Goal: Information Seeking & Learning: Learn about a topic

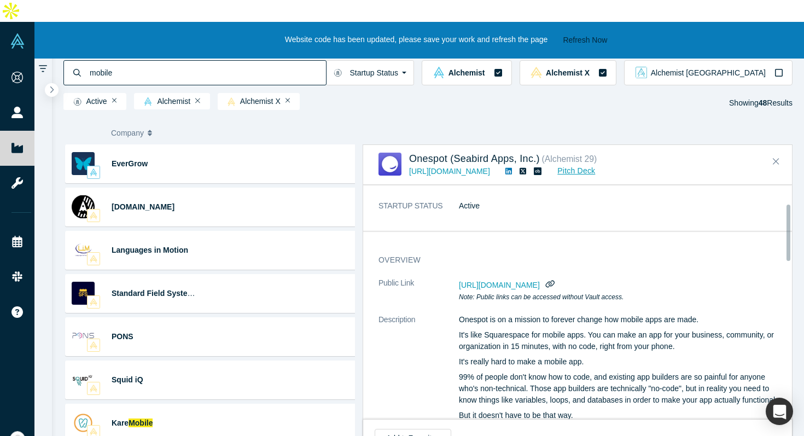
scroll to position [78, 0]
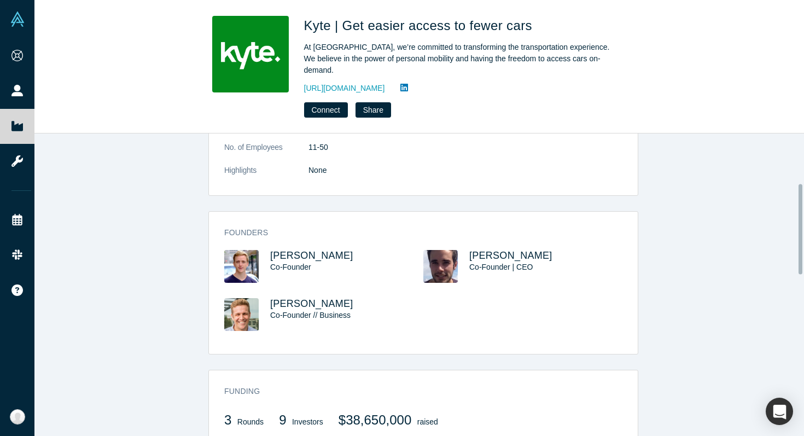
scroll to position [173, 0]
click at [504, 190] on div "overview Description Kyte is aggregating vehicle inventory from professional fl…" at bounding box center [423, 288] width 778 height 311
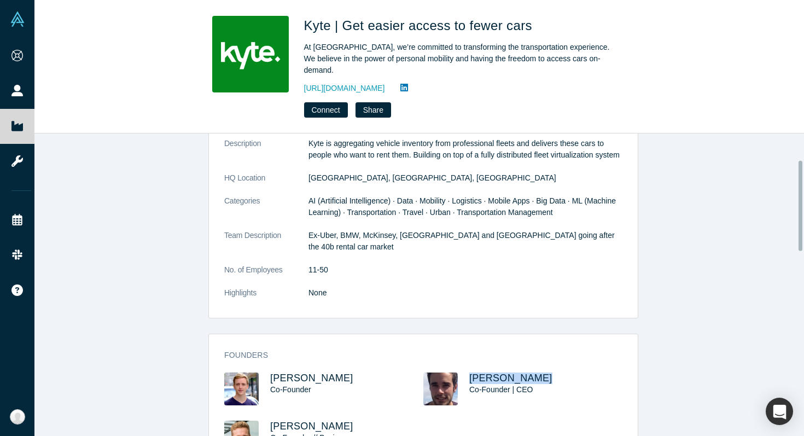
scroll to position [95, 0]
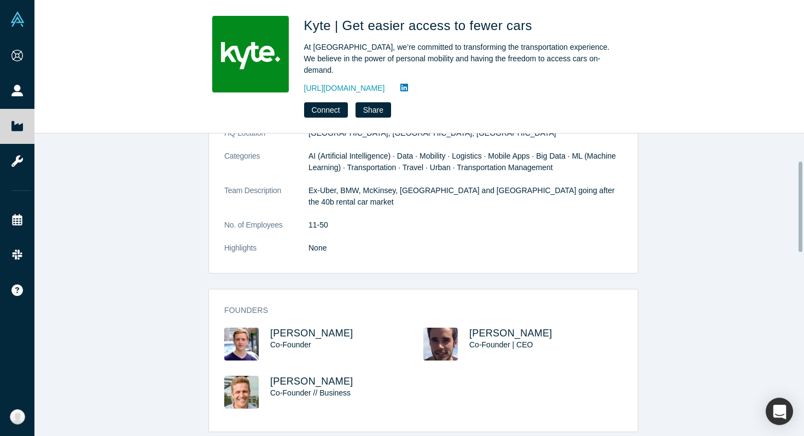
click at [428, 260] on div "overview Description Kyte is aggregating vehicle inventory from professional fl…" at bounding box center [423, 167] width 429 height 211
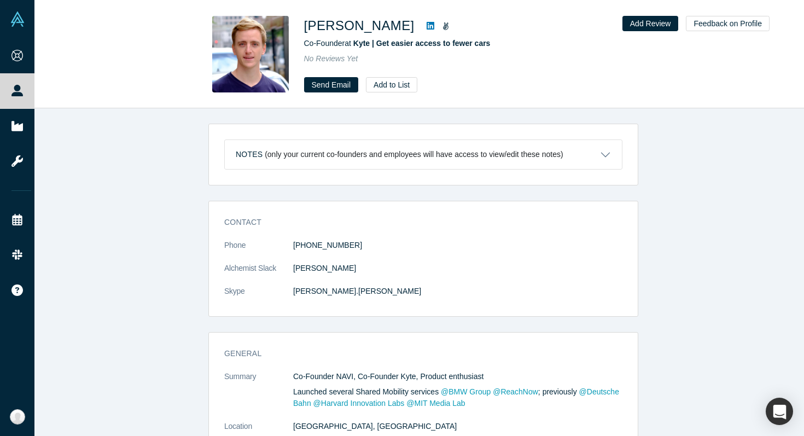
drag, startPoint x: 305, startPoint y: 25, endPoint x: 441, endPoint y: 30, distance: 136.3
click at [415, 30] on h1 "Francesco Wiedemann" at bounding box center [359, 26] width 111 height 20
copy h1 "Francesco Wiedemann"
drag, startPoint x: 306, startPoint y: 44, endPoint x: 344, endPoint y: 44, distance: 38.3
click at [344, 44] on div "Francesco Wiedemann Co-Founder at Kyte | Get easier access to fewer cars No Rev…" at bounding box center [420, 54] width 430 height 77
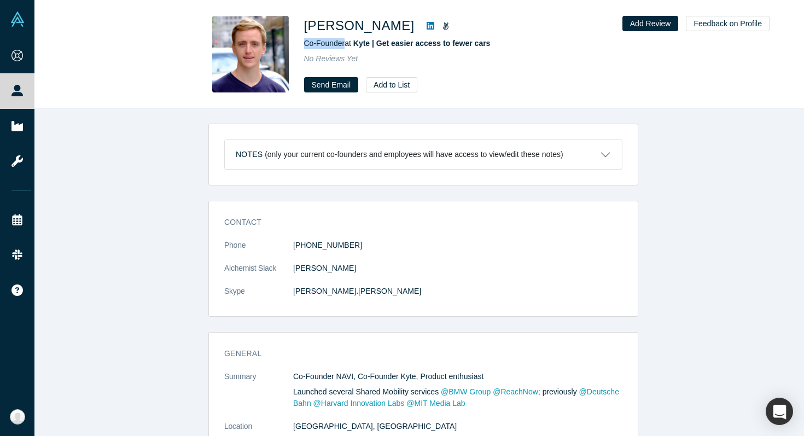
copy span "Co-Founder"
click at [187, 154] on div "Notes (only your current co-founders and employees will have access to view/edi…" at bounding box center [423, 276] width 778 height 336
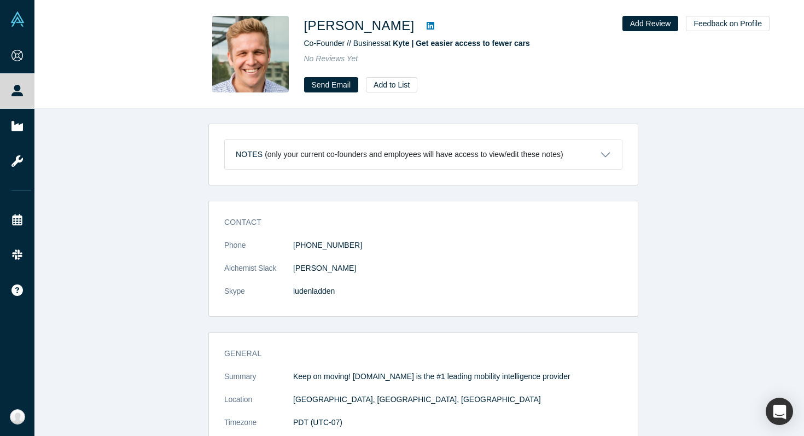
click at [138, 155] on div "Notes (only your current co-founders and employees will have access to view/edi…" at bounding box center [423, 276] width 778 height 336
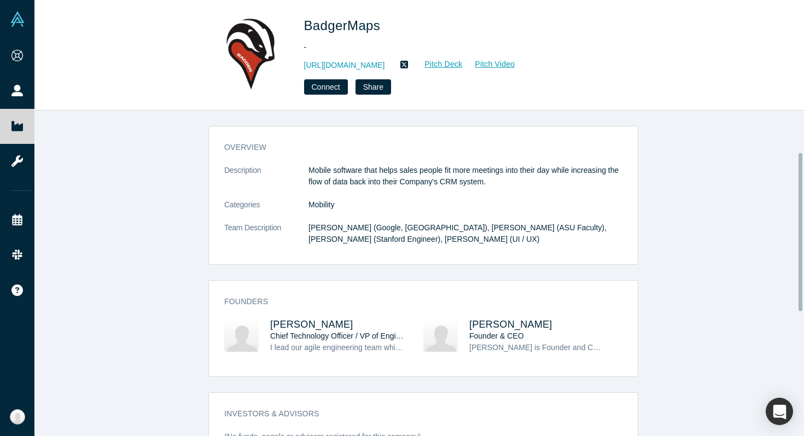
scroll to position [93, 0]
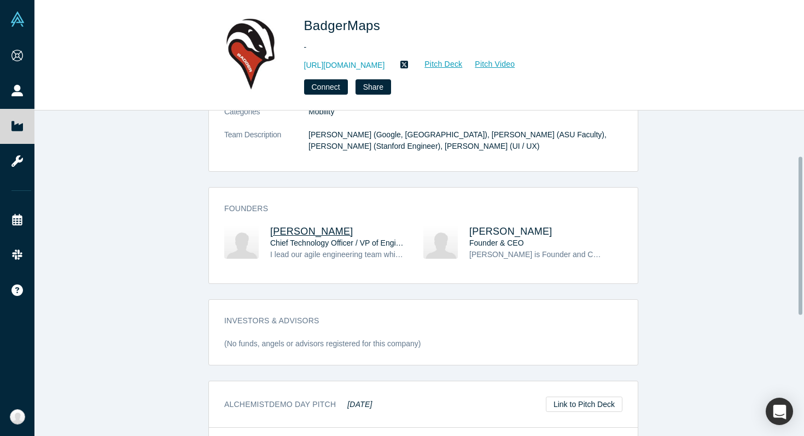
click at [298, 229] on span "[PERSON_NAME]" at bounding box center [311, 231] width 83 height 11
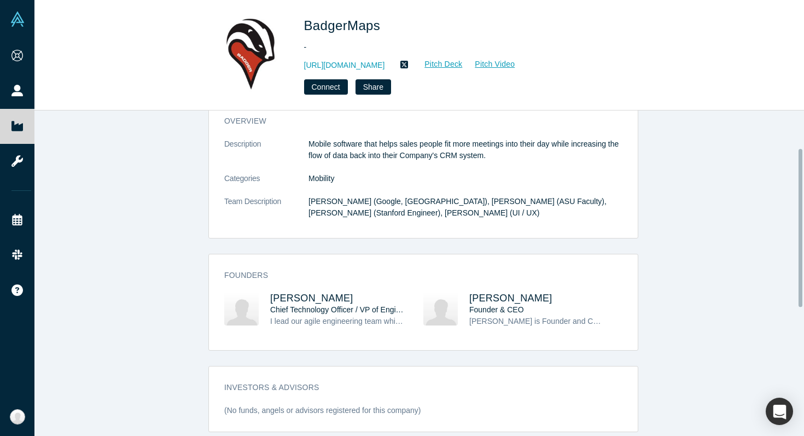
scroll to position [83, 0]
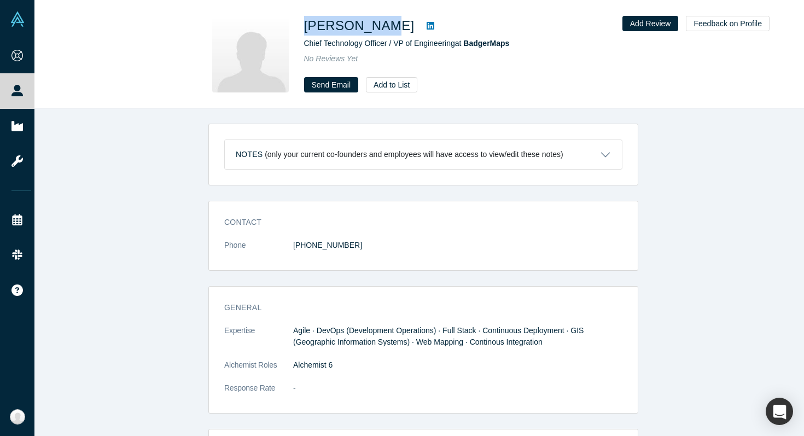
drag, startPoint x: 306, startPoint y: 24, endPoint x: 373, endPoint y: 25, distance: 66.7
click at [373, 25] on h1 "[PERSON_NAME]" at bounding box center [359, 26] width 111 height 20
copy h1 "[PERSON_NAME]"
drag, startPoint x: 306, startPoint y: 42, endPoint x: 456, endPoint y: 47, distance: 150.5
click at [456, 47] on span "Chief Technology Officer / VP of Engineering at BadgerMaps" at bounding box center [407, 43] width 206 height 9
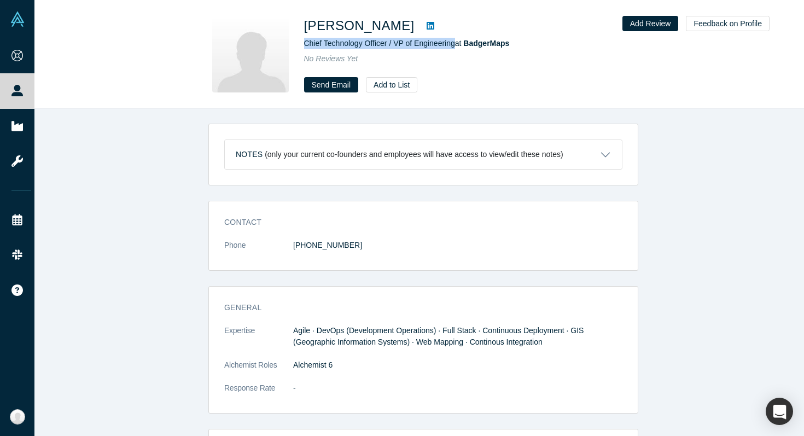
copy span "Chief Technology Officer / VP of Engineering"
click at [161, 148] on div "Notes (only your current co-founders and employees will have access to view/edi…" at bounding box center [423, 276] width 778 height 336
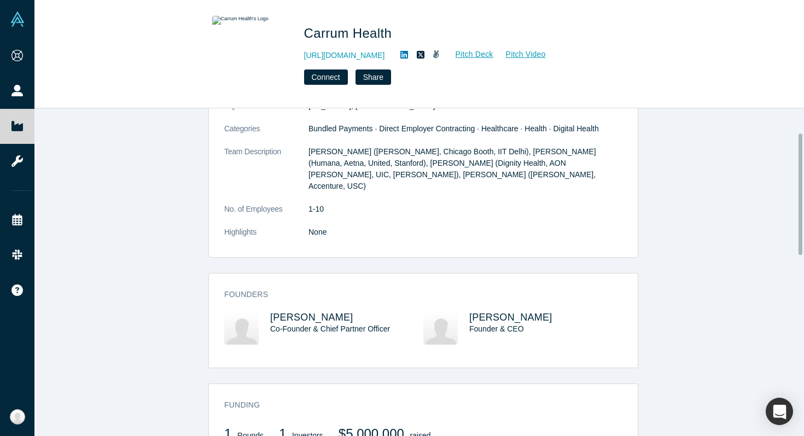
scroll to position [104, 0]
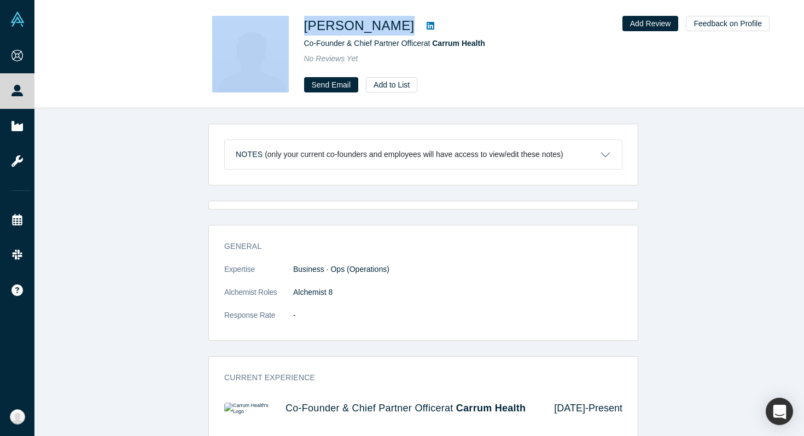
drag, startPoint x: 320, startPoint y: 29, endPoint x: 402, endPoint y: 34, distance: 82.2
click at [402, 34] on div "Brent Nicholson Co-Founder & Chief Partner Officer at Carrum Health No Reviews …" at bounding box center [420, 54] width 430 height 77
copy div "Brent Nicholson"
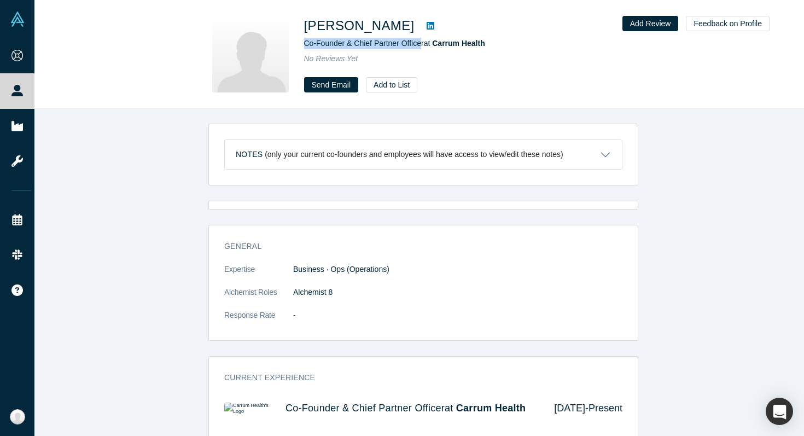
drag, startPoint x: 303, startPoint y: 44, endPoint x: 422, endPoint y: 45, distance: 118.7
click at [422, 45] on div "Brent Nicholson Co-Founder & Chief Partner Officer at Carrum Health No Reviews …" at bounding box center [420, 54] width 430 height 77
copy span "Co-Founder & Chief Partner Office"
click at [427, 26] on icon at bounding box center [431, 25] width 8 height 9
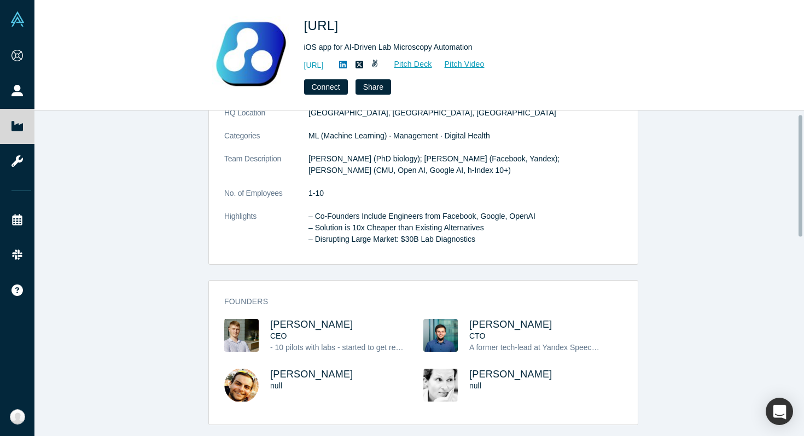
scroll to position [235, 0]
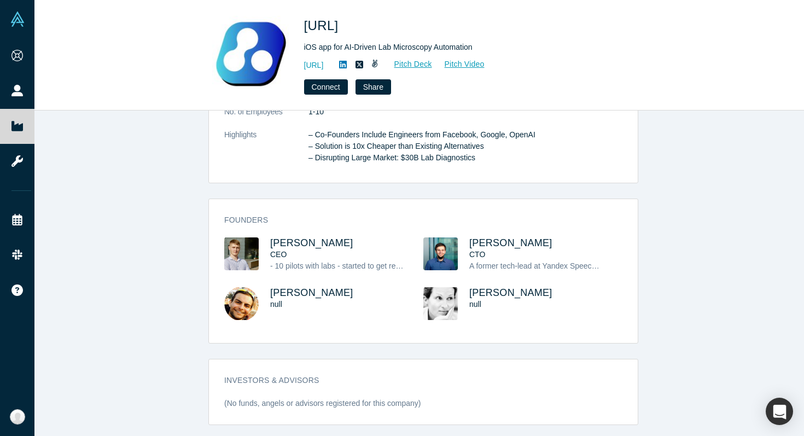
click at [199, 145] on div "overview Description Celly.AI provides a mobile app for medical laboratories th…" at bounding box center [423, 278] width 778 height 334
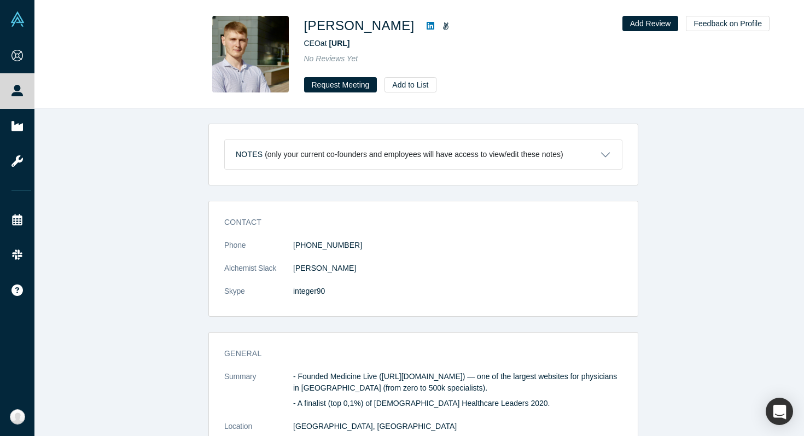
click at [427, 24] on icon at bounding box center [431, 26] width 8 height 8
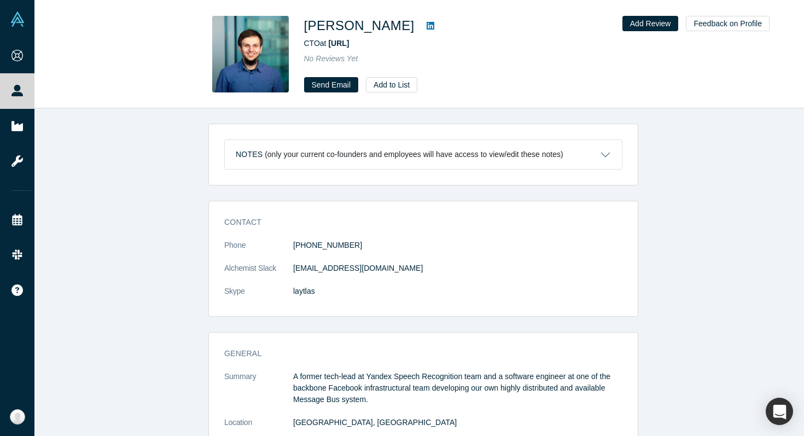
click at [434, 22] on icon at bounding box center [431, 25] width 8 height 9
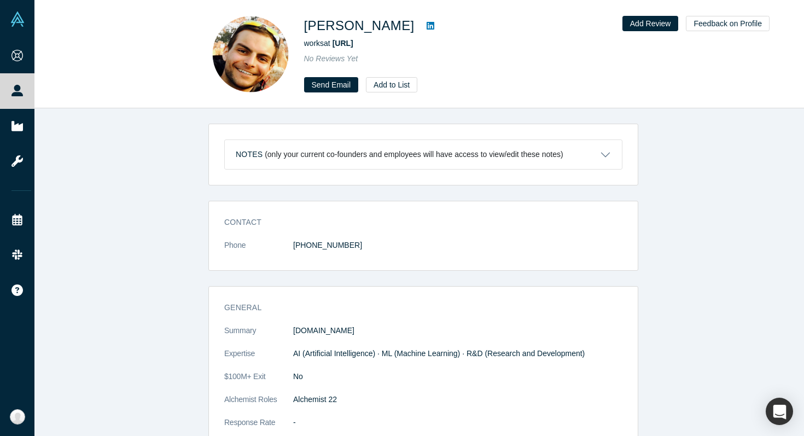
click at [434, 27] on icon at bounding box center [431, 26] width 8 height 8
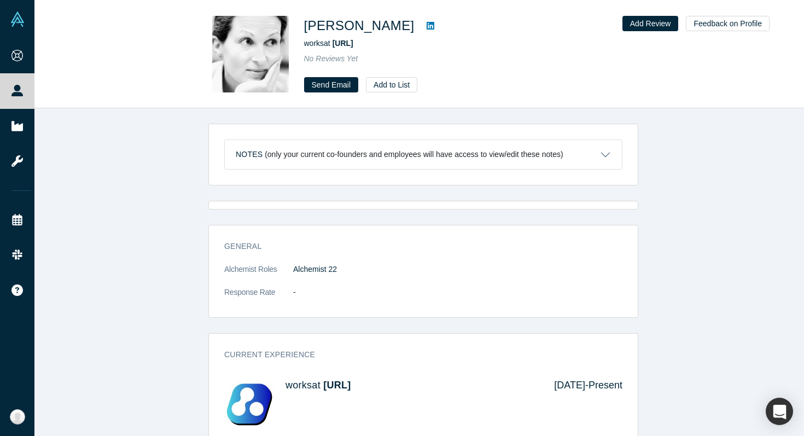
click at [433, 25] on link at bounding box center [430, 25] width 16 height 13
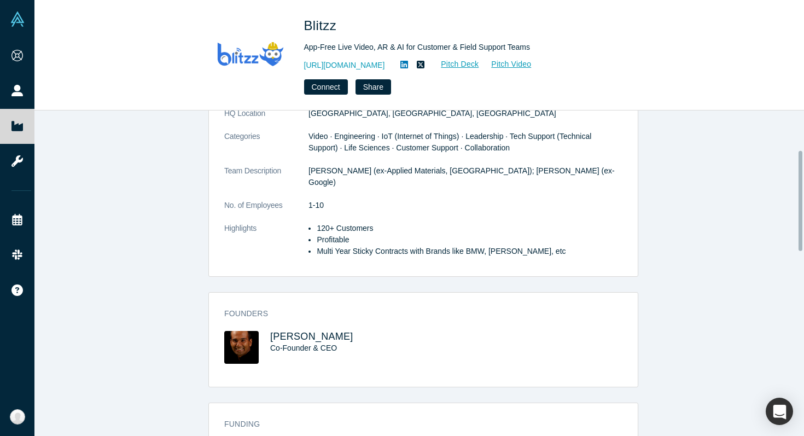
scroll to position [212, 0]
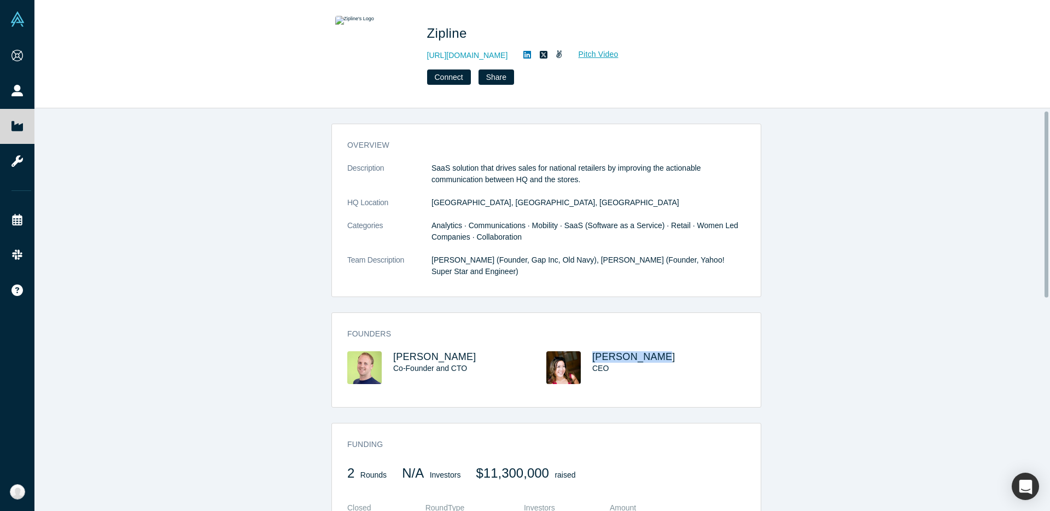
scroll to position [21, 0]
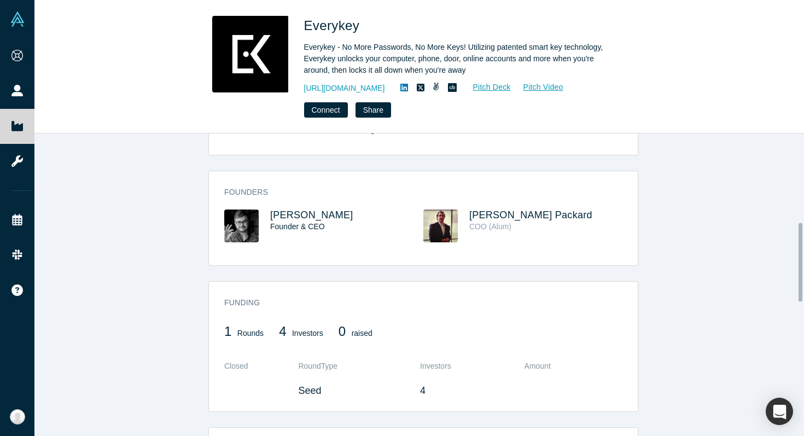
scroll to position [340, 0]
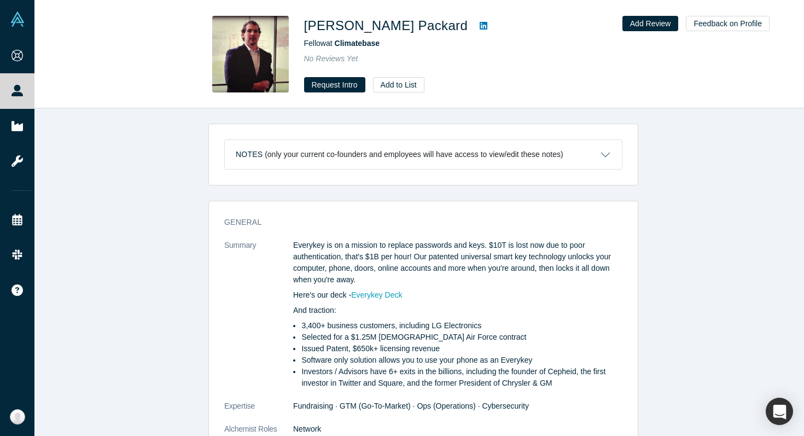
click at [480, 28] on icon at bounding box center [484, 26] width 8 height 8
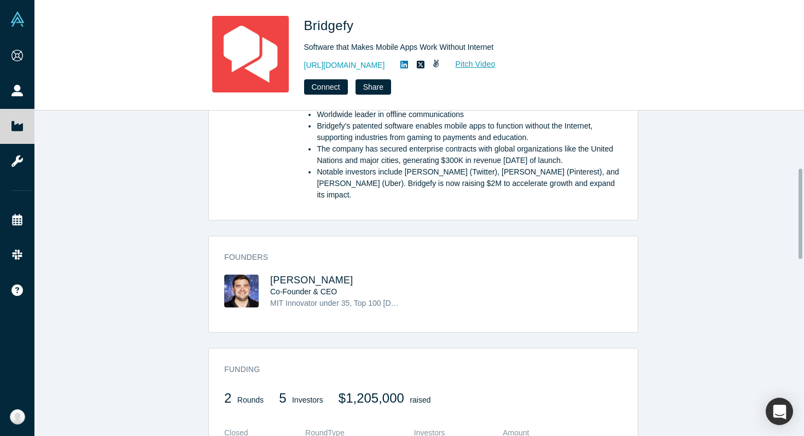
scroll to position [216, 0]
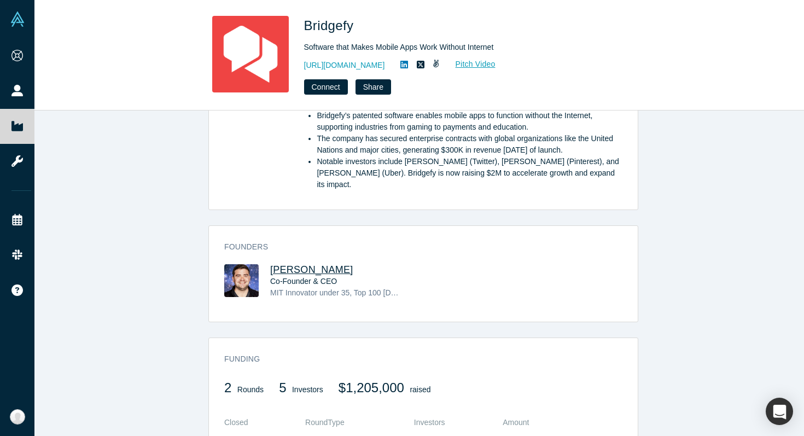
drag, startPoint x: 418, startPoint y: 254, endPoint x: 272, endPoint y: 246, distance: 145.7
click at [397, 264] on div "Jorge Rios Co-Founder & CEO MIT Innovator under 35, Top 100 Mexican Entrepreneu…" at bounding box center [423, 289] width 398 height 50
click at [352, 264] on h3 "Jorge Rios" at bounding box center [336, 269] width 133 height 11
drag, startPoint x: 351, startPoint y: 245, endPoint x: 268, endPoint y: 250, distance: 83.3
click at [270, 264] on h3 "Jorge Rios" at bounding box center [336, 269] width 133 height 11
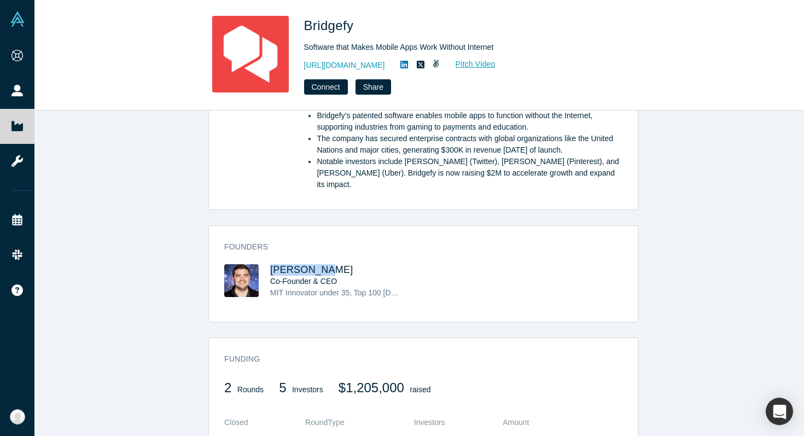
copy span "Jorge Rios"
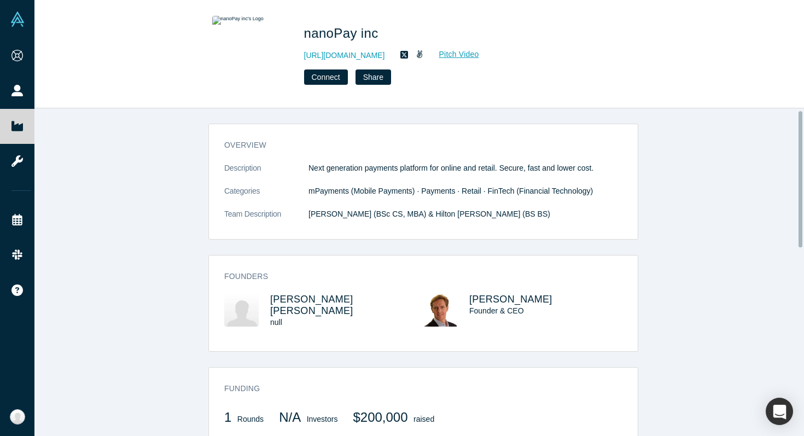
scroll to position [14, 0]
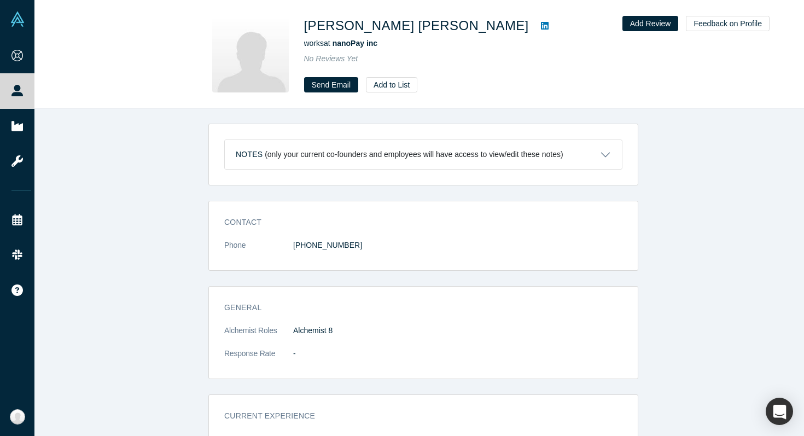
click at [541, 25] on icon at bounding box center [545, 26] width 8 height 8
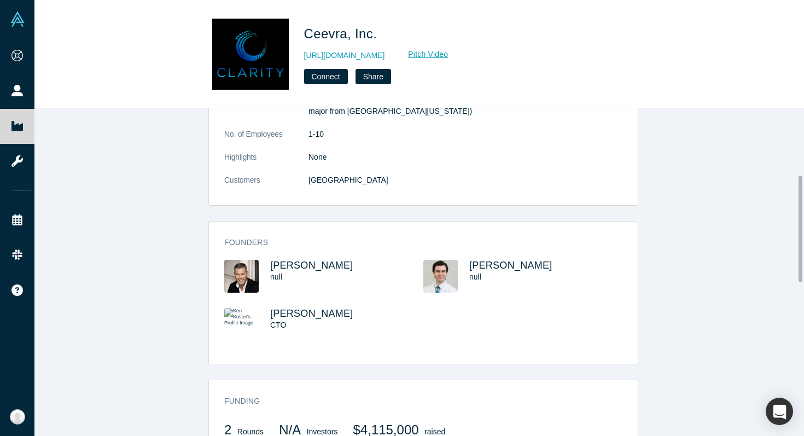
scroll to position [207, 0]
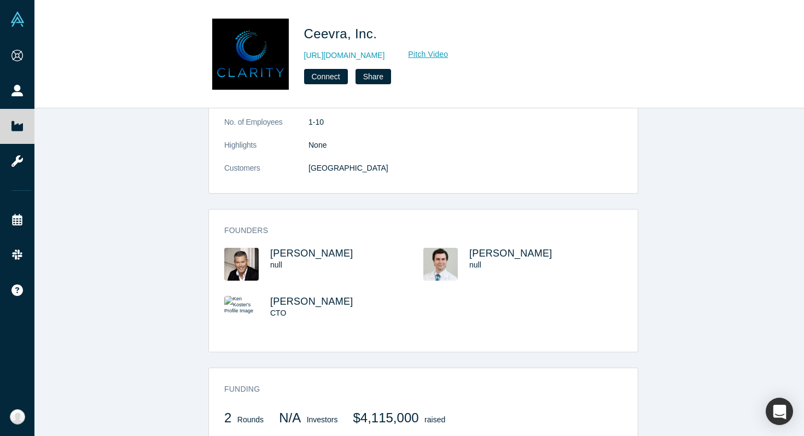
click at [341, 226] on div "Founders Russ Yoshinaka null Joseph Shirk null Ken Koster CTO" at bounding box center [423, 284] width 429 height 135
click at [374, 209] on div "Founders Russ Yoshinaka null Joseph Shirk null Ken Koster CTO" at bounding box center [423, 280] width 430 height 143
drag, startPoint x: 353, startPoint y: 241, endPoint x: 266, endPoint y: 243, distance: 87.0
click at [270, 248] on h3 "Russ Yoshinaka" at bounding box center [336, 253] width 133 height 11
copy span "Russ Yoshinaka"
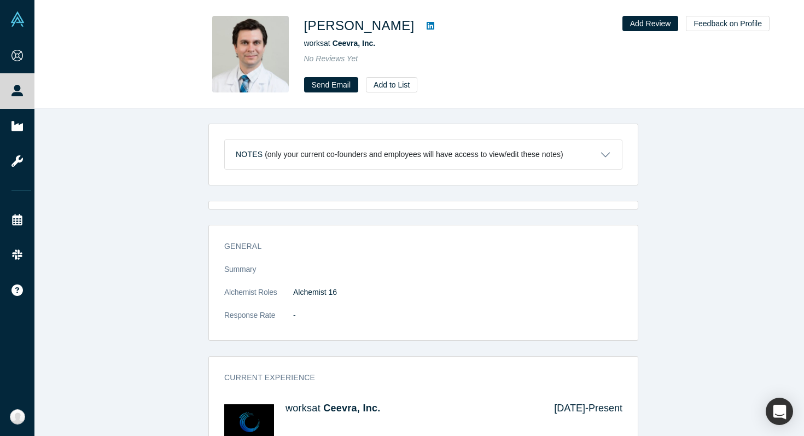
click at [427, 27] on icon at bounding box center [431, 25] width 8 height 9
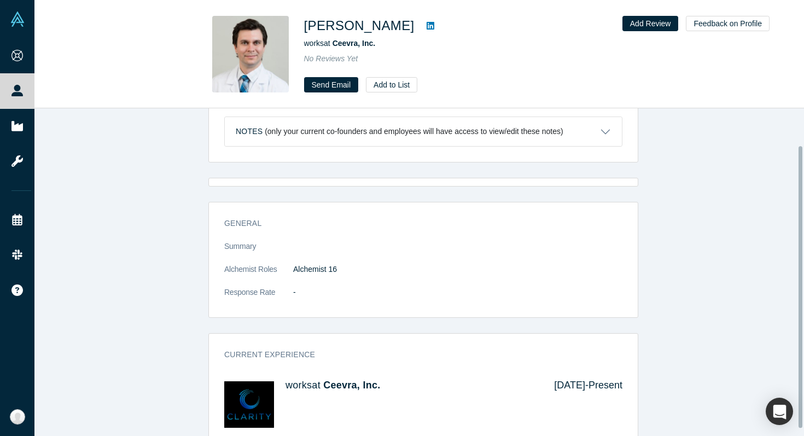
scroll to position [51, 0]
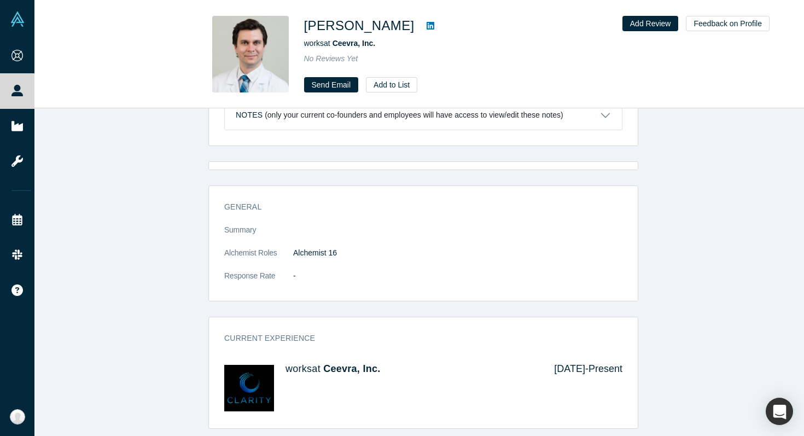
click at [662, 181] on div "General Summary Alchemist Roles Alchemist 16 Response Rate - Current Experience…" at bounding box center [423, 295] width 778 height 268
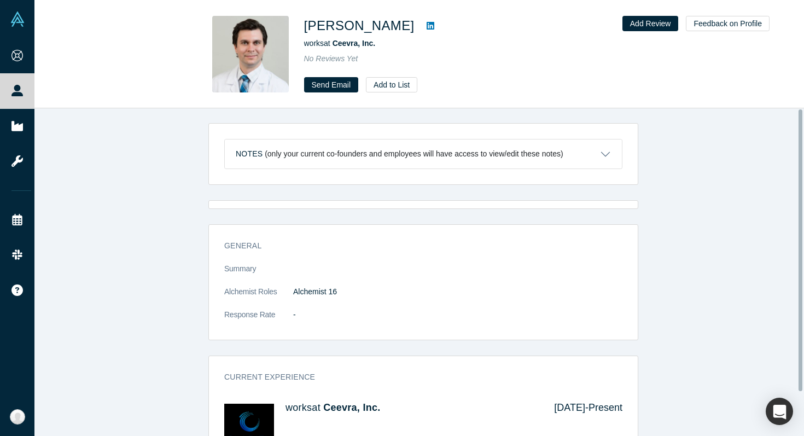
scroll to position [0, 0]
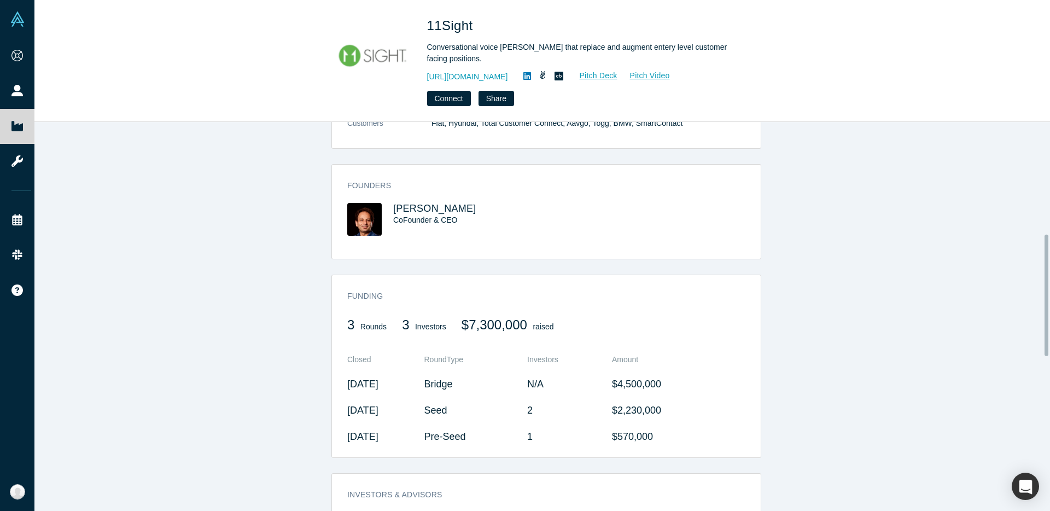
scroll to position [359, 0]
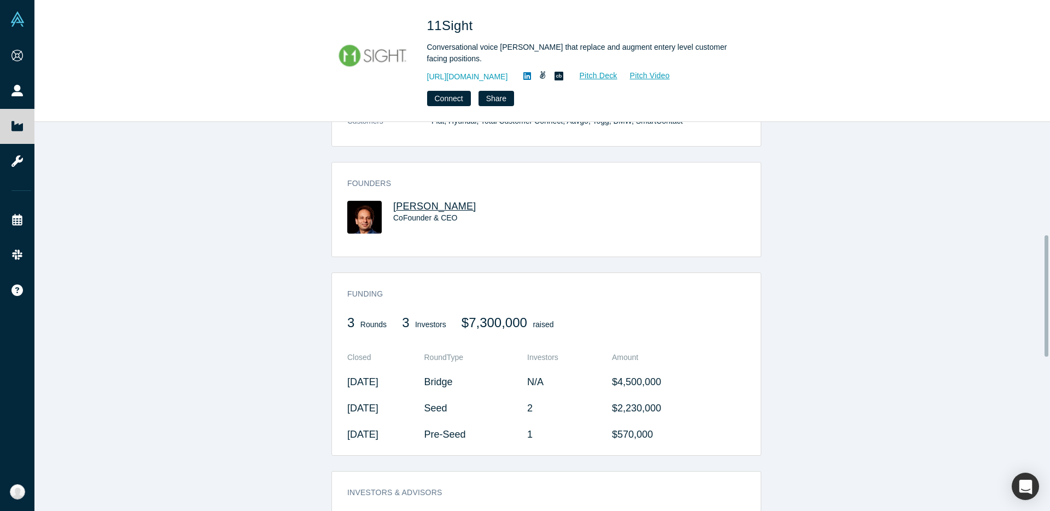
click at [432, 207] on span "Aleks Gollu" at bounding box center [434, 206] width 83 height 11
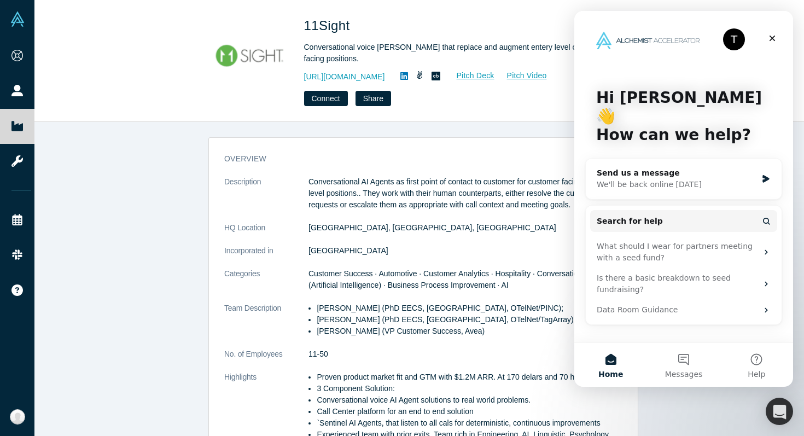
click at [374, 166] on div "overview Description Conversational AI Agents as first point of contact to cust…" at bounding box center [423, 326] width 429 height 360
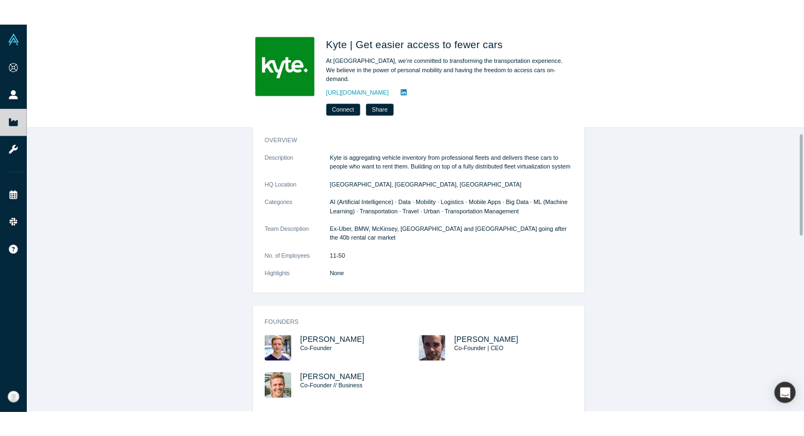
scroll to position [21, 0]
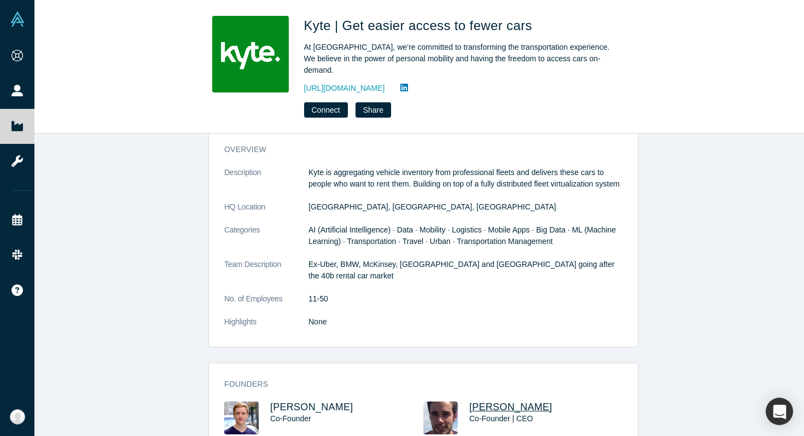
click at [501, 402] on span "Nikolaus Volk" at bounding box center [510, 407] width 83 height 11
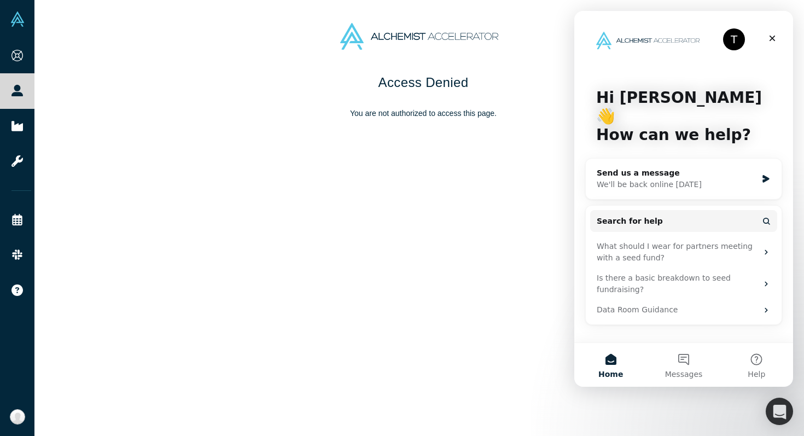
click at [445, 154] on div "Access Denied You are not authorized to access this page." at bounding box center [423, 258] width 778 height 371
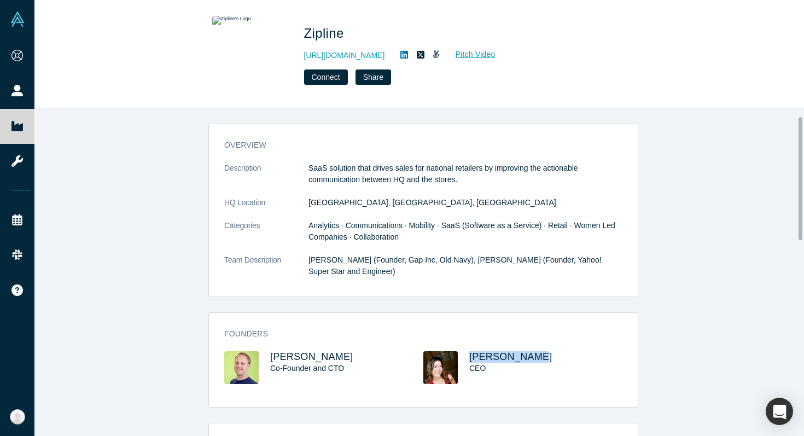
scroll to position [21, 0]
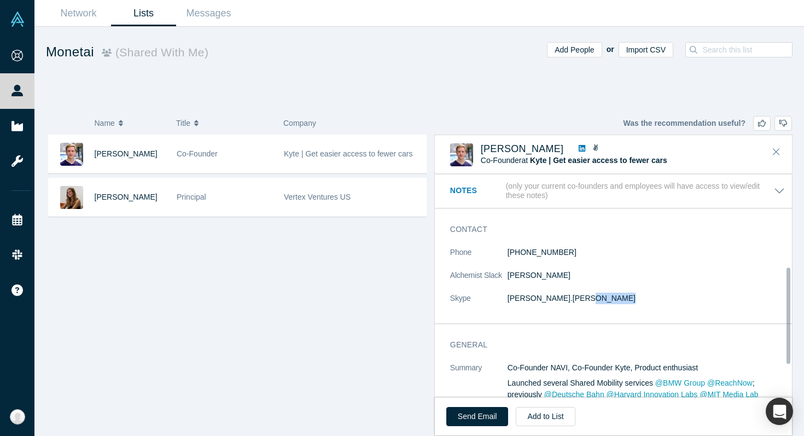
scroll to position [216, 0]
